Goal: Information Seeking & Learning: Compare options

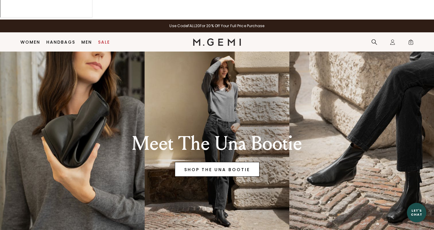
scroll to position [28, 0]
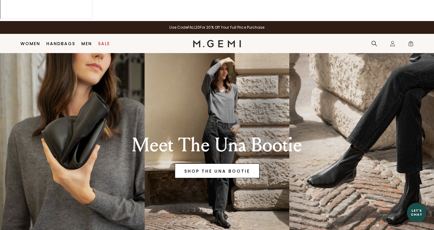
click at [224, 163] on link "SHOP THE UNA BOOTIE" at bounding box center [217, 170] width 85 height 15
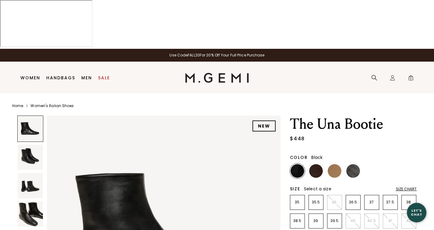
click at [332, 164] on img at bounding box center [335, 171] width 14 height 14
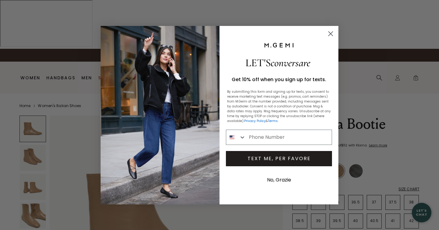
click at [331, 33] on icon "Close dialog" at bounding box center [330, 33] width 4 height 4
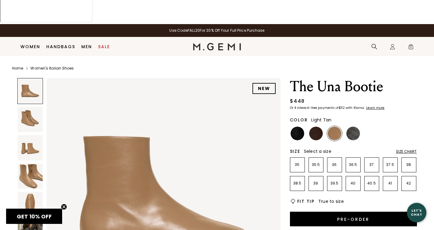
scroll to position [24, 0]
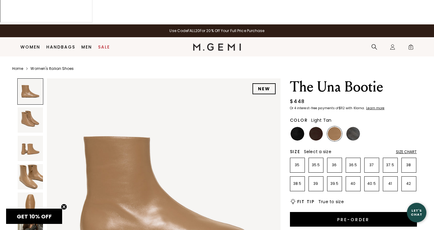
click at [30, 192] on img at bounding box center [30, 204] width 25 height 25
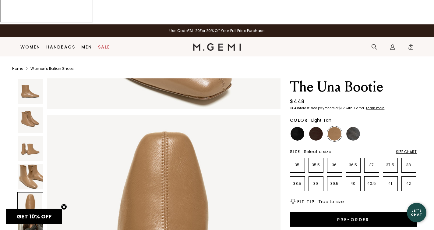
click at [28, 164] on img at bounding box center [30, 176] width 25 height 25
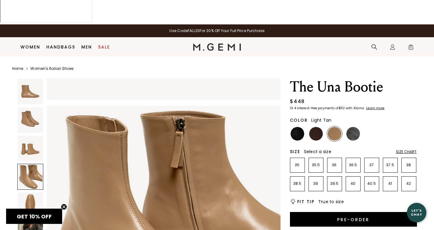
scroll to position [59, 0]
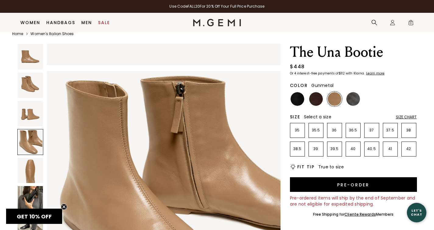
click at [351, 92] on img at bounding box center [353, 99] width 14 height 14
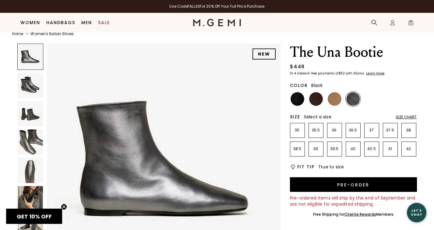
click at [302, 92] on img at bounding box center [298, 99] width 14 height 14
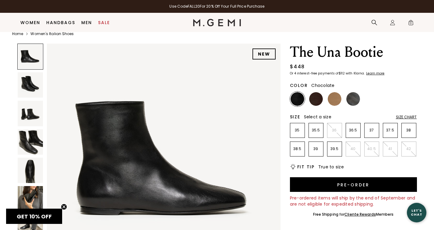
click at [313, 92] on img at bounding box center [316, 99] width 14 height 14
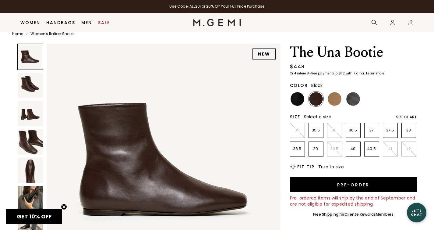
click at [295, 92] on img at bounding box center [298, 99] width 14 height 14
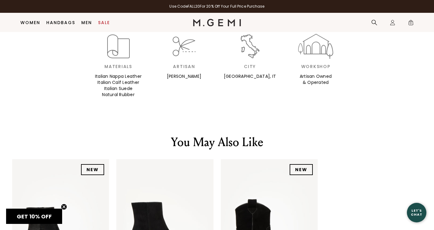
scroll to position [1015, 0]
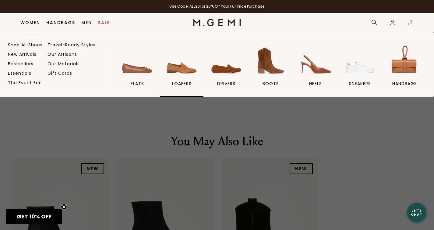
click at [184, 72] on img at bounding box center [182, 61] width 34 height 34
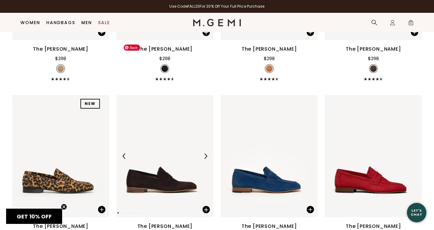
scroll to position [585, 0]
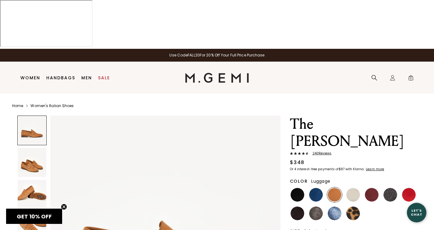
click at [39, 180] on img at bounding box center [32, 194] width 29 height 29
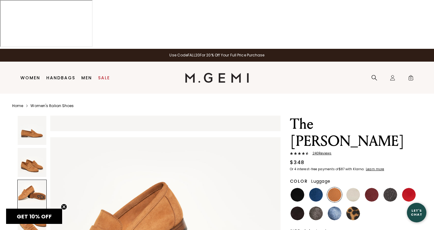
scroll to position [454, 0]
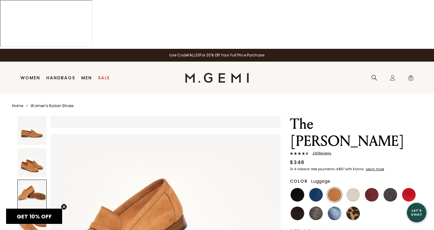
click at [38, 212] on img at bounding box center [32, 226] width 29 height 29
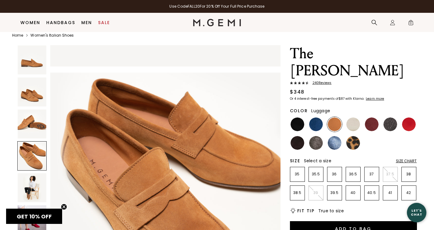
scroll to position [58, 0]
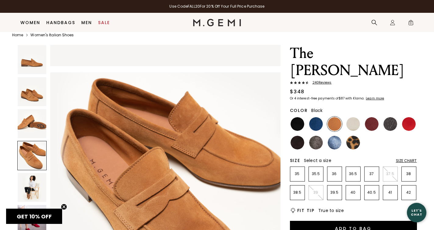
click at [295, 117] on img at bounding box center [298, 124] width 14 height 14
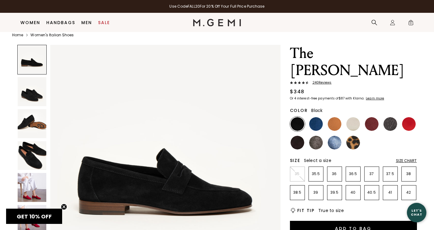
click at [33, 150] on img at bounding box center [32, 155] width 29 height 29
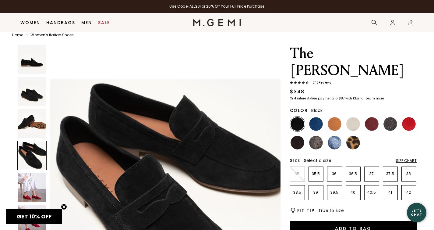
scroll to position [681, 0]
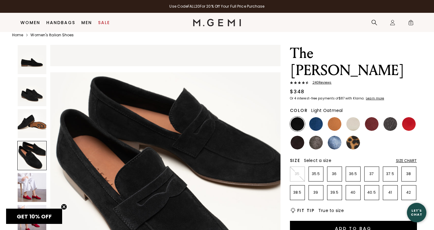
click at [351, 117] on img at bounding box center [353, 124] width 14 height 14
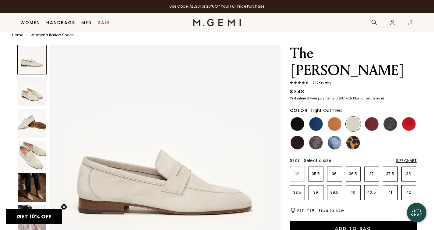
click at [27, 181] on img at bounding box center [32, 187] width 29 height 29
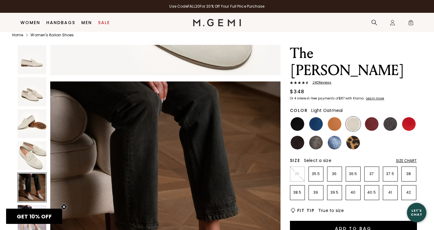
click at [30, 141] on img at bounding box center [32, 155] width 29 height 29
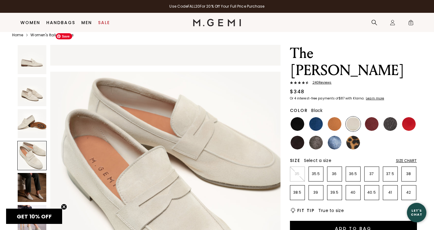
scroll to position [681, 0]
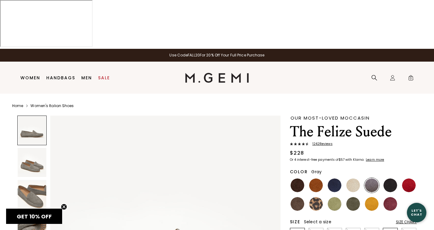
click at [32, 180] on img at bounding box center [32, 194] width 29 height 29
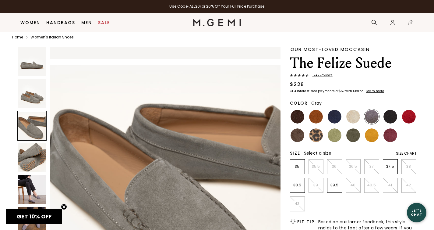
scroll to position [56, 0]
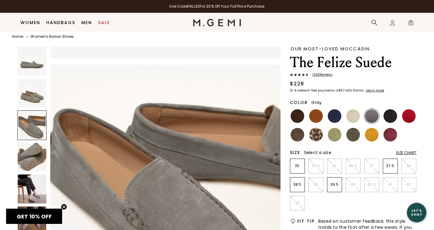
click at [33, 176] on img at bounding box center [32, 188] width 29 height 29
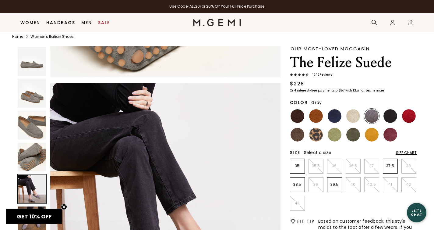
scroll to position [908, 0]
click at [297, 128] on img at bounding box center [298, 135] width 14 height 14
